Goal: Task Accomplishment & Management: Manage account settings

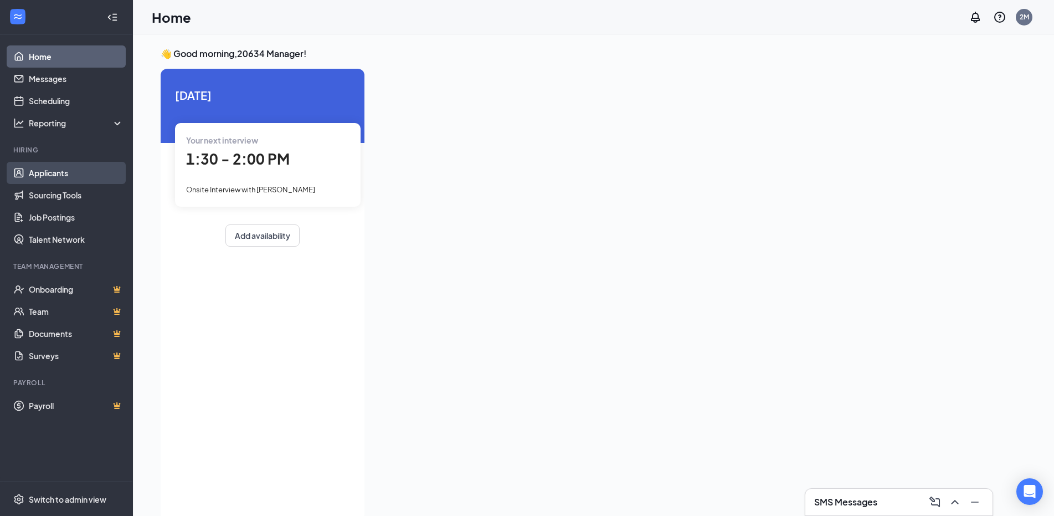
click at [29, 178] on link "Applicants" at bounding box center [76, 173] width 95 height 22
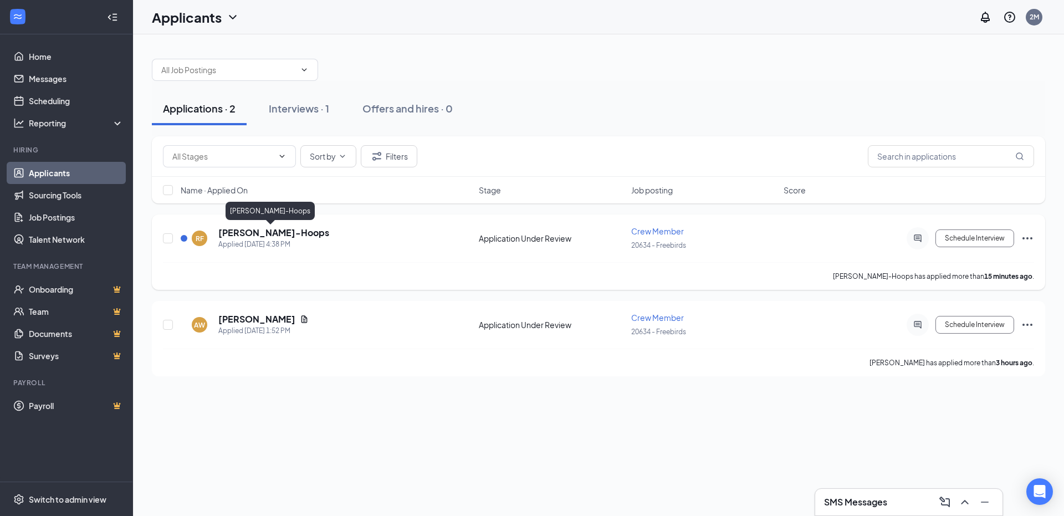
click at [256, 235] on h5 "[PERSON_NAME]-Hoops" at bounding box center [273, 233] width 111 height 12
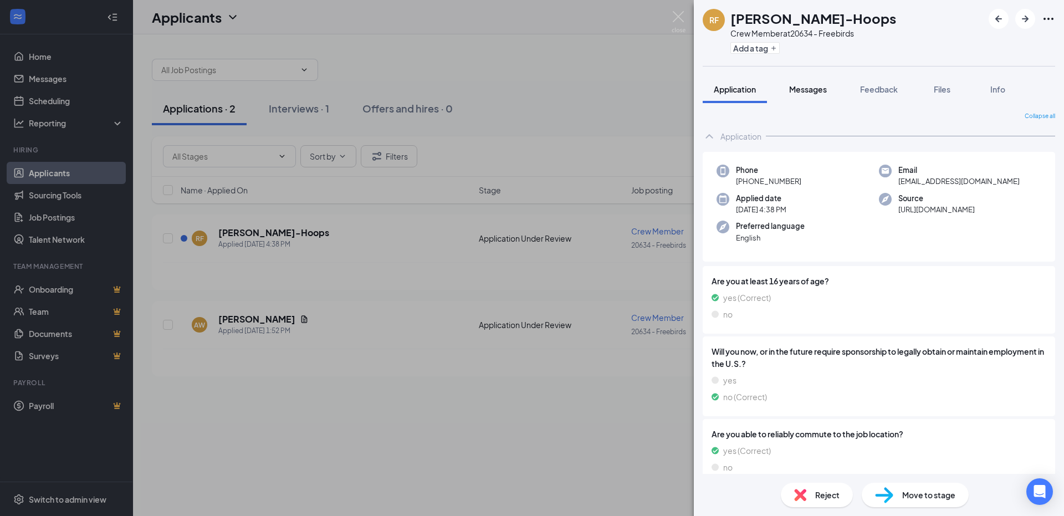
click at [813, 95] on button "Messages" at bounding box center [808, 89] width 60 height 28
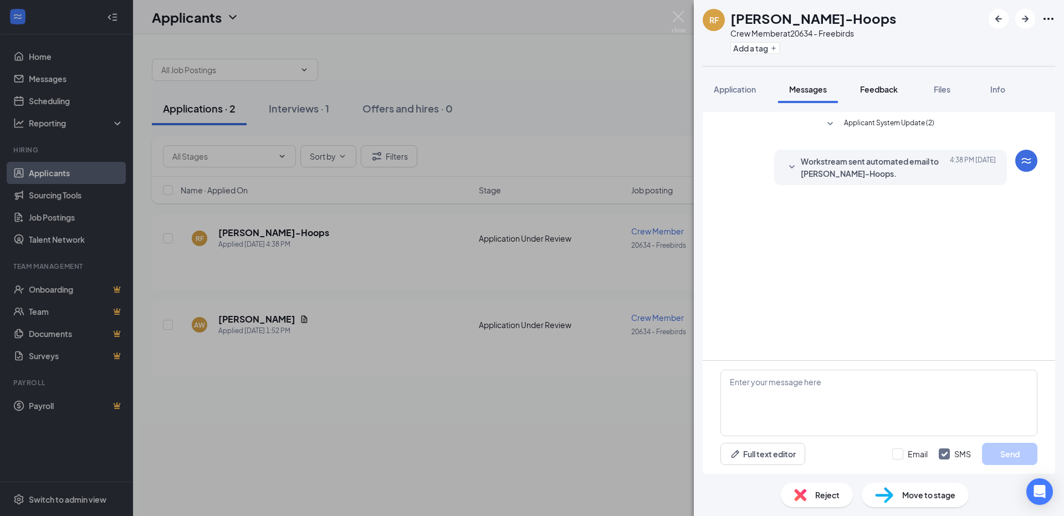
click at [864, 88] on span "Feedback" at bounding box center [879, 89] width 38 height 10
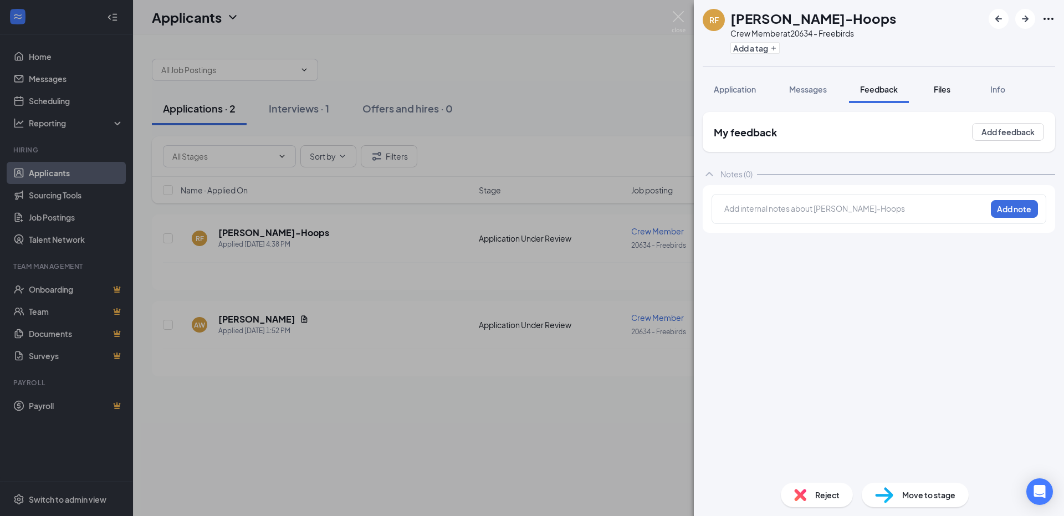
click at [948, 91] on span "Files" at bounding box center [942, 89] width 17 height 10
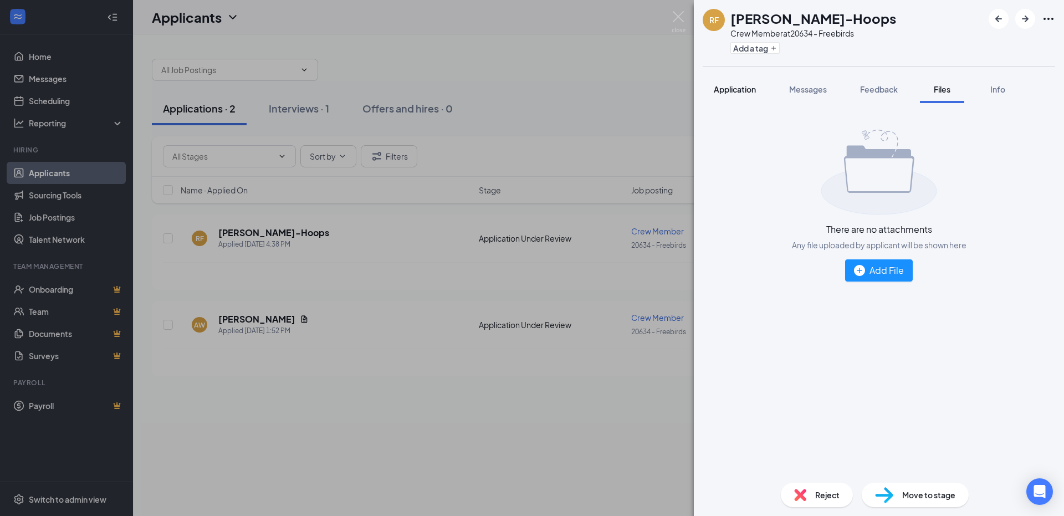
click at [739, 84] on span "Application" at bounding box center [735, 89] width 42 height 10
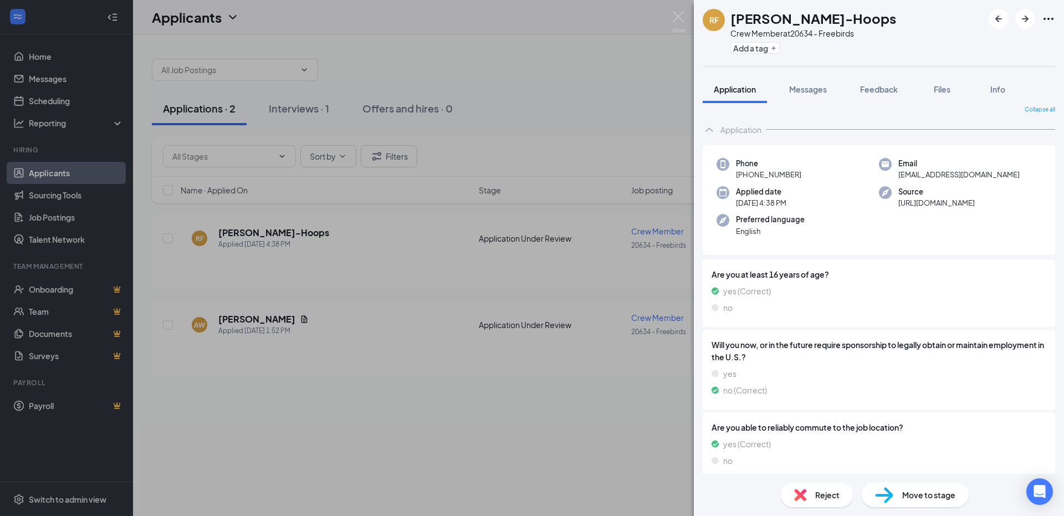
scroll to position [8, 0]
click at [898, 491] on div "Move to stage" at bounding box center [915, 495] width 107 height 24
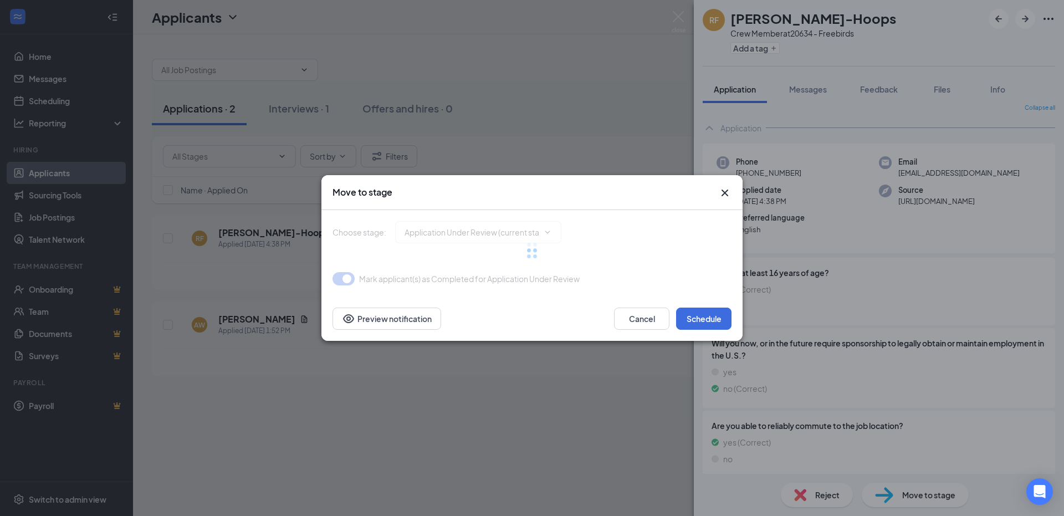
type input "Onsite Interview (next stage)"
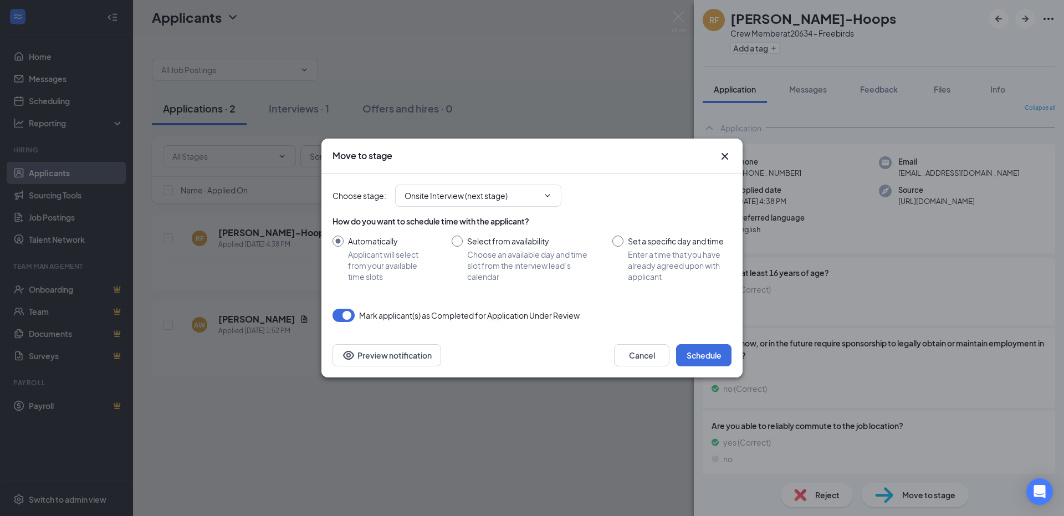
click at [624, 242] on input "Set a specific day and time Enter a time that you have already agreed upon with…" at bounding box center [671, 258] width 119 height 47
radio input "true"
radio input "false"
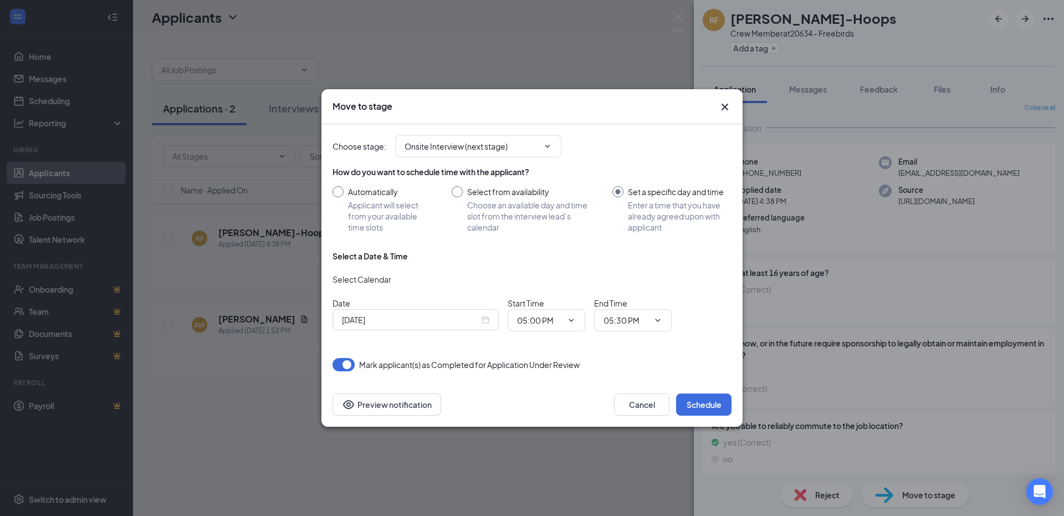
click at [488, 324] on div "[DATE]" at bounding box center [415, 320] width 147 height 12
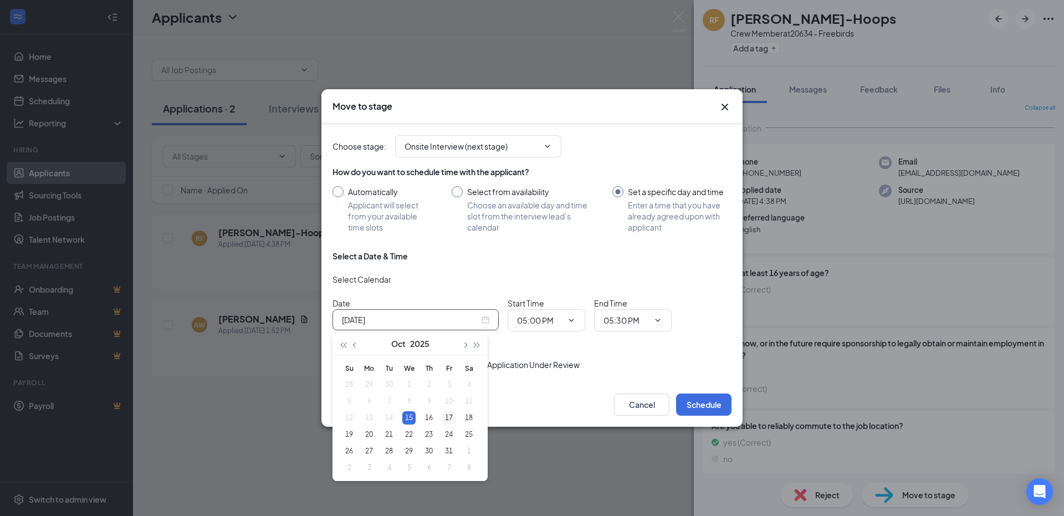
type input "[DATE]"
click at [450, 417] on div "17" at bounding box center [448, 417] width 13 height 13
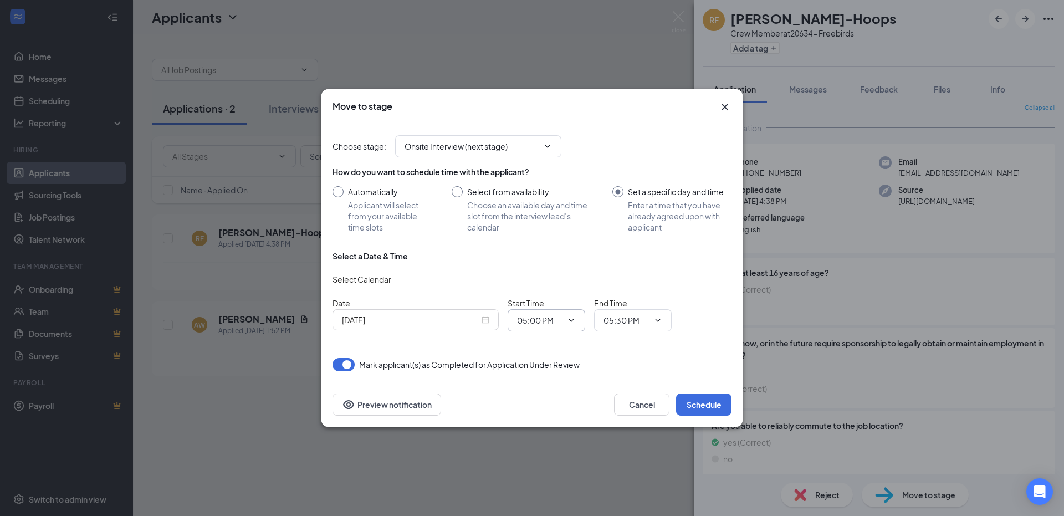
click at [561, 325] on input "05:00 PM" at bounding box center [539, 320] width 45 height 12
click at [572, 319] on icon "ChevronDown" at bounding box center [571, 320] width 9 height 9
click at [543, 247] on div "03:00 PM" at bounding box center [542, 247] width 33 height 12
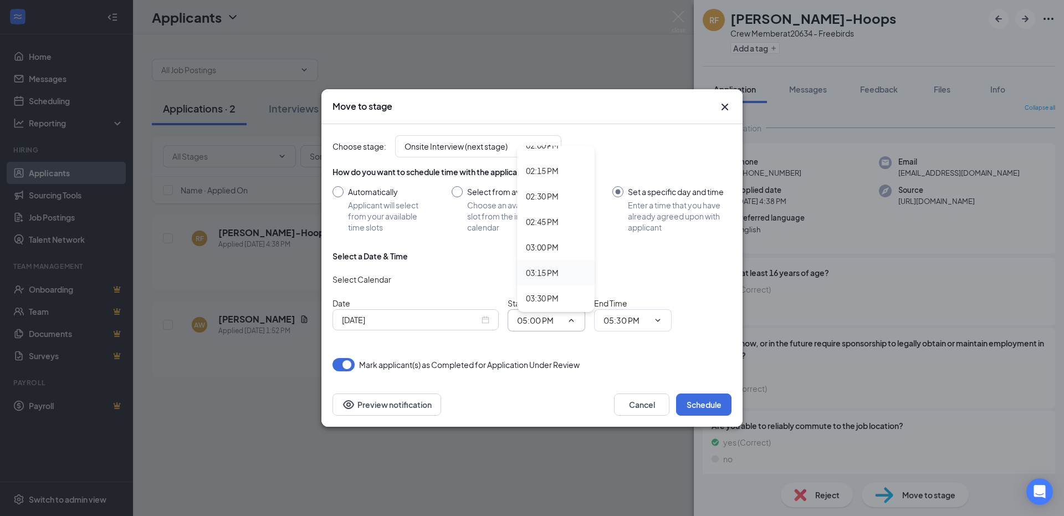
type input "03:00 PM"
click at [627, 321] on input "05:30 PM" at bounding box center [625, 320] width 45 height 12
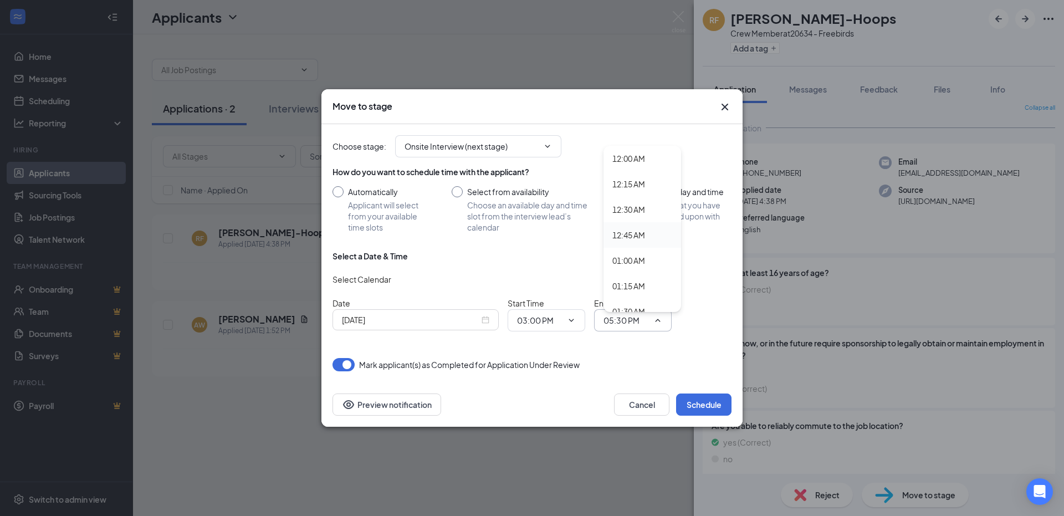
scroll to position [277, 0]
click at [666, 366] on div "Mark applicant(s) as Completed for Application Under Review" at bounding box center [531, 364] width 399 height 13
click at [706, 408] on button "Schedule" at bounding box center [703, 404] width 55 height 22
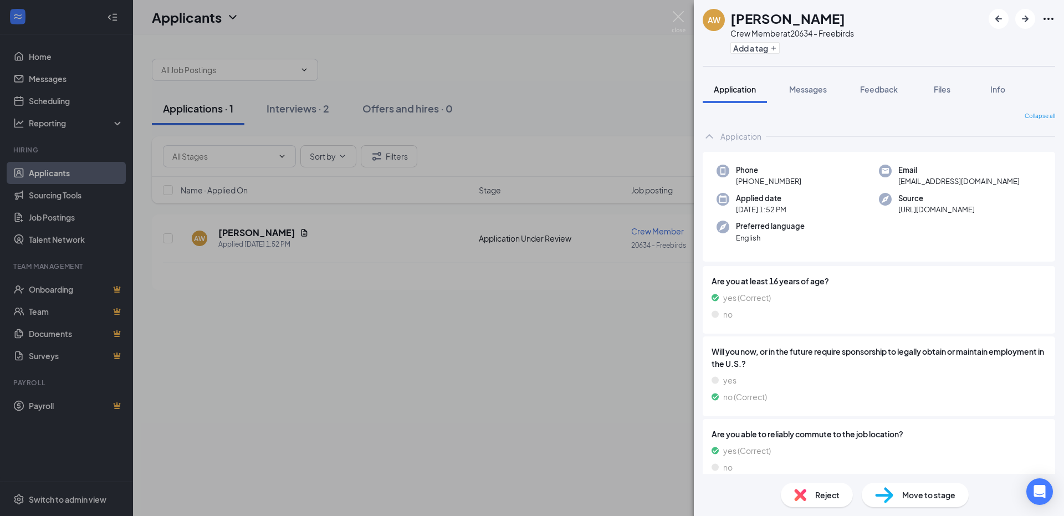
click at [404, 114] on div "[PERSON_NAME] Crew Member at 20634 - Freebirds Add a tag Application Messages F…" at bounding box center [532, 258] width 1064 height 516
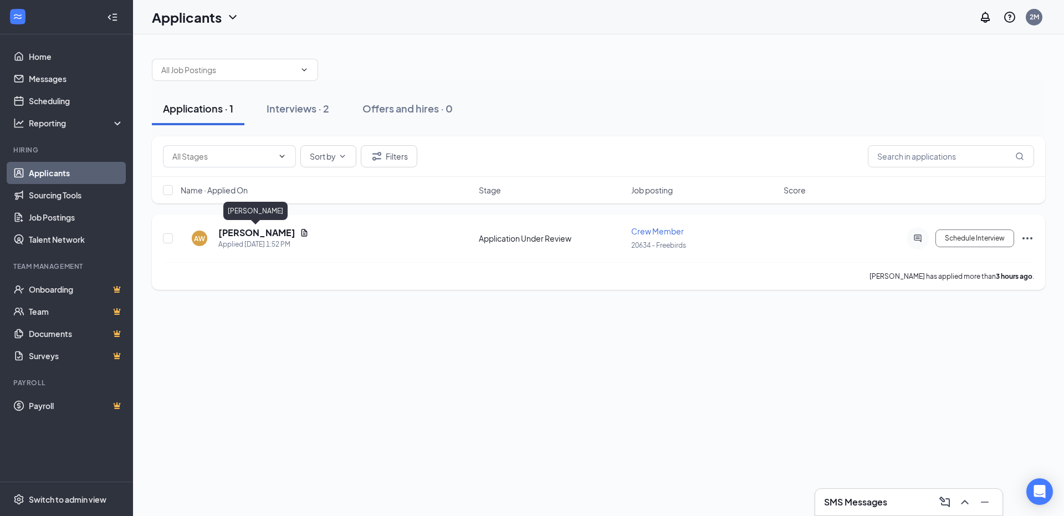
click at [235, 235] on h5 "[PERSON_NAME]" at bounding box center [256, 233] width 77 height 12
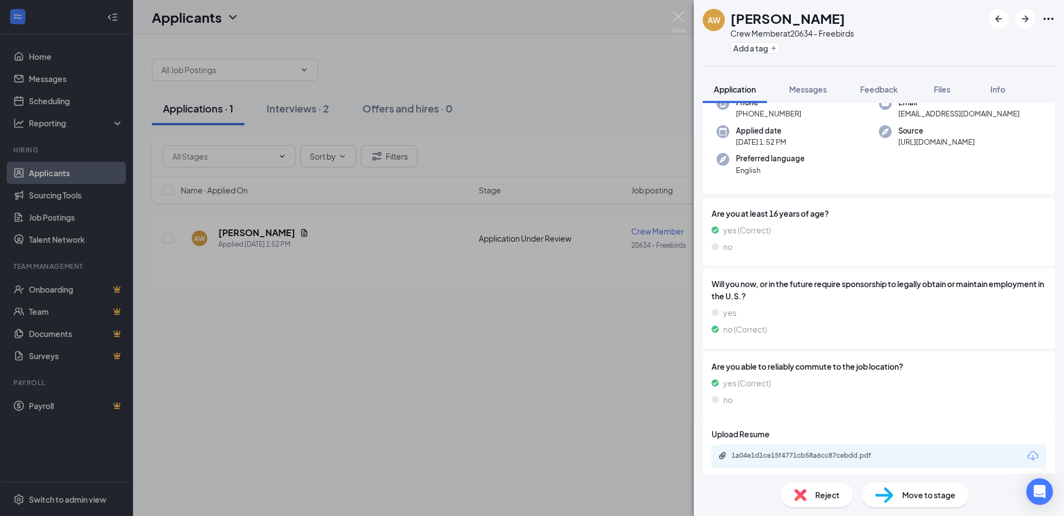
scroll to position [70, 0]
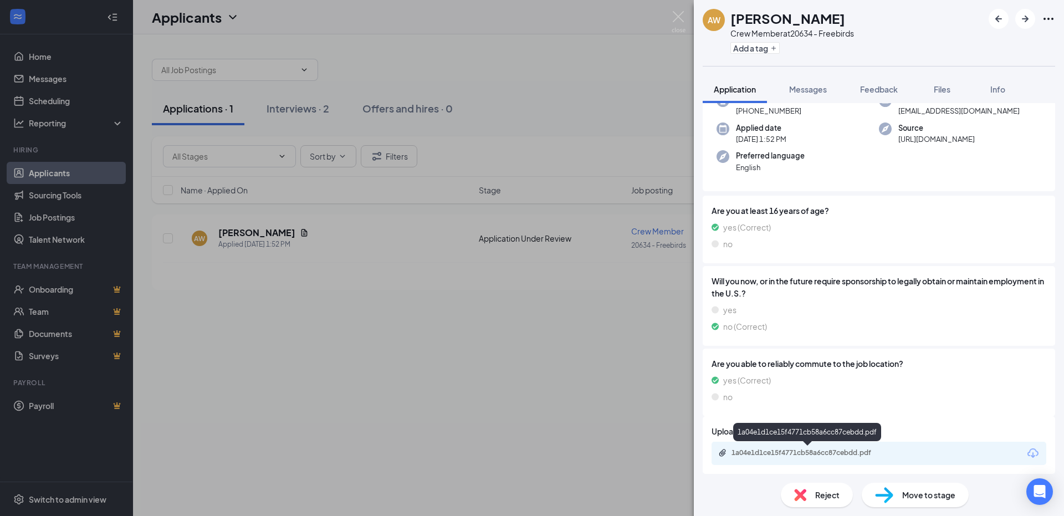
click at [817, 449] on div "1a04e1d1ce15f4771cb58a6cc87cebdd.pdf" at bounding box center [808, 452] width 155 height 9
click at [810, 494] on div "Reject" at bounding box center [817, 495] width 72 height 24
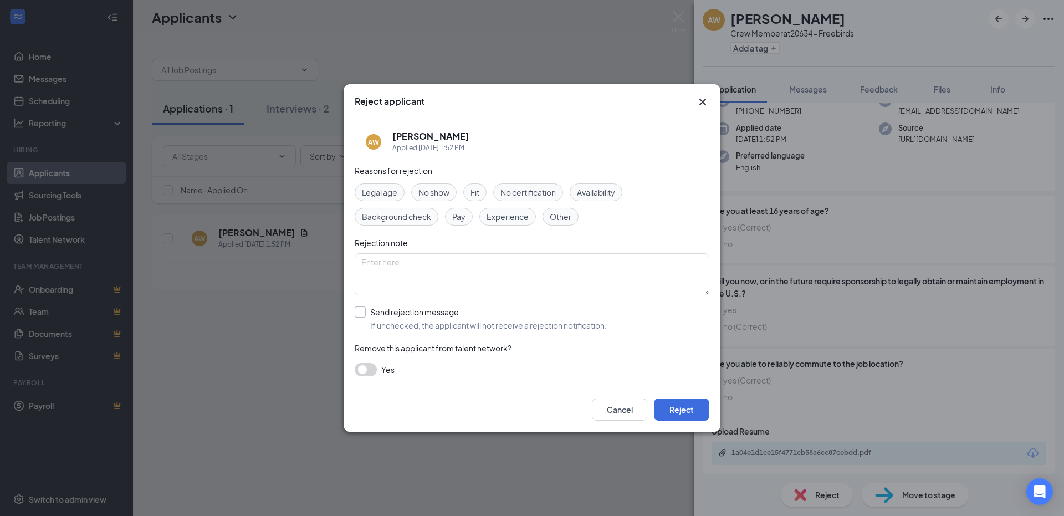
click at [356, 312] on input "Send rejection message If unchecked, the applicant will not receive a rejection…" at bounding box center [481, 318] width 252 height 24
checkbox input "true"
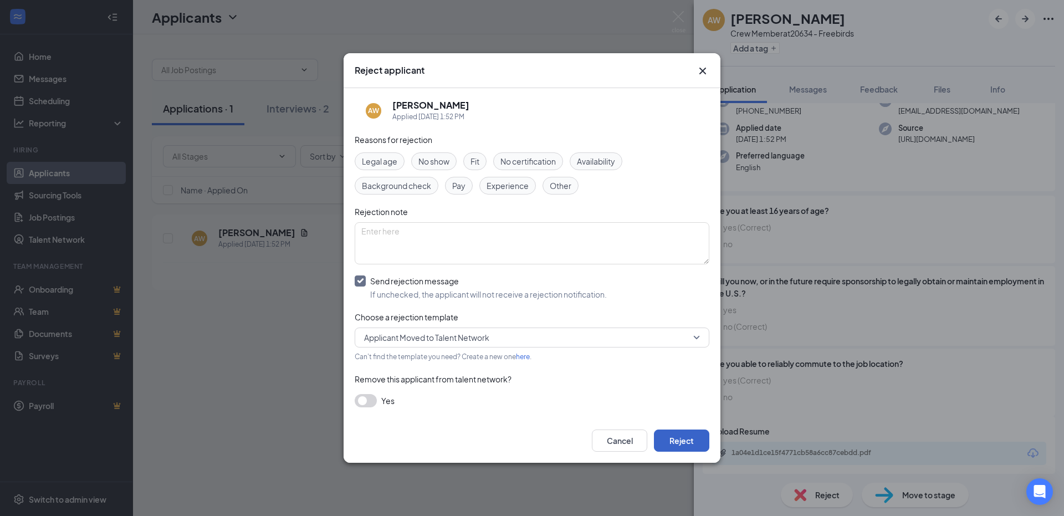
click at [673, 438] on button "Reject" at bounding box center [681, 440] width 55 height 22
